Goal: Information Seeking & Learning: Learn about a topic

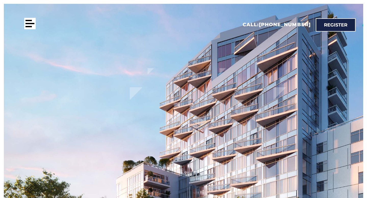
click at [33, 24] on div at bounding box center [29, 23] width 11 height 11
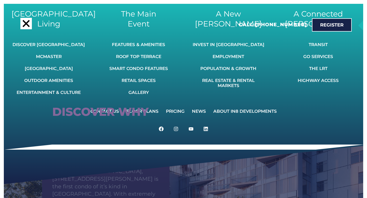
click at [26, 20] on div at bounding box center [25, 23] width 11 height 11
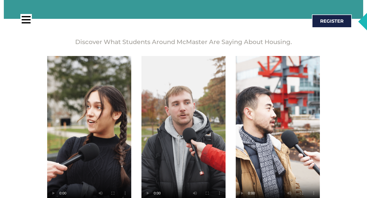
scroll to position [907, 0]
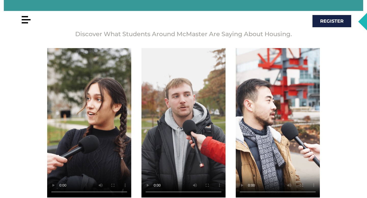
click at [22, 21] on div at bounding box center [25, 19] width 11 height 11
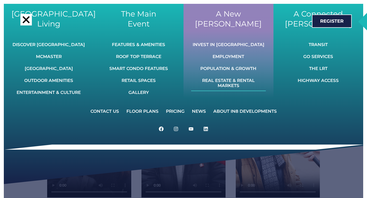
click at [232, 85] on link "Real Estate & Rental Markets" at bounding box center [228, 83] width 75 height 16
